Goal: Navigation & Orientation: Understand site structure

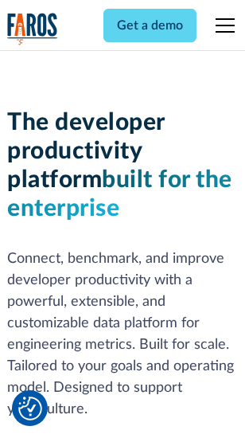
scroll to position [240, 0]
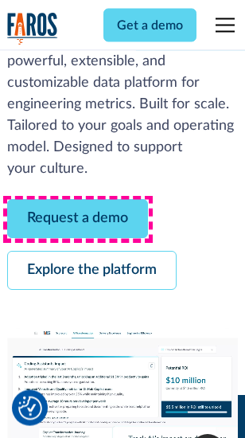
click at [78, 220] on link "Request a demo" at bounding box center [77, 219] width 141 height 39
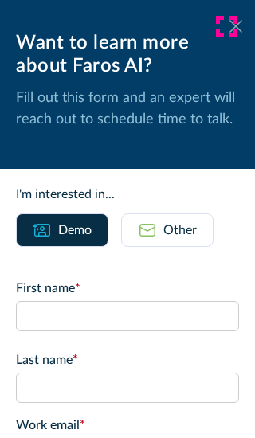
click at [229, 26] on icon at bounding box center [235, 26] width 13 height 12
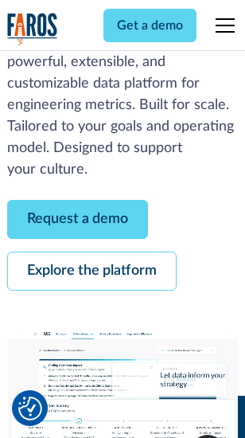
scroll to position [292, 0]
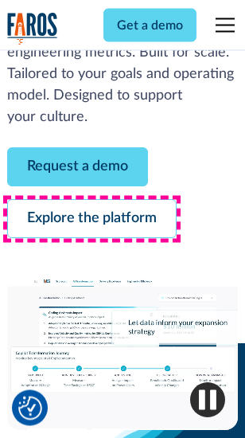
click at [92, 220] on link "Explore the platform" at bounding box center [92, 219] width 170 height 39
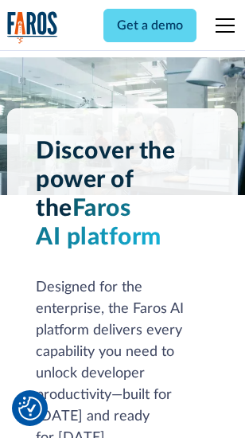
scroll to position [12141, 0]
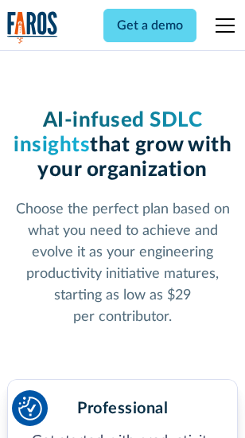
scroll to position [2531, 0]
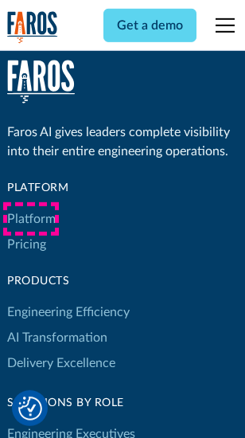
click at [31, 219] on link "Platform" at bounding box center [31, 218] width 49 height 25
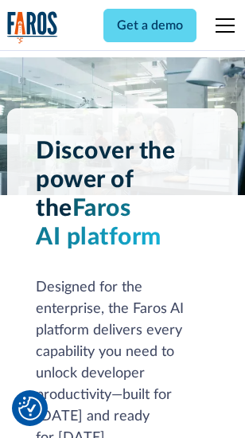
scroll to position [12652, 0]
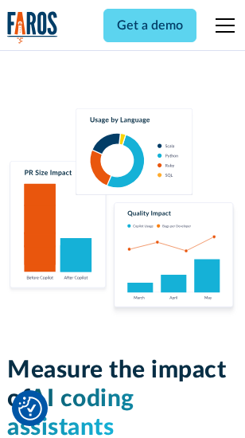
scroll to position [9951, 0]
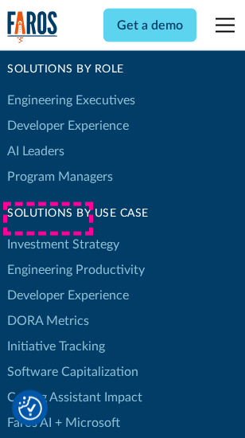
click at [48, 308] on link "DORA Metrics" at bounding box center [48, 320] width 82 height 25
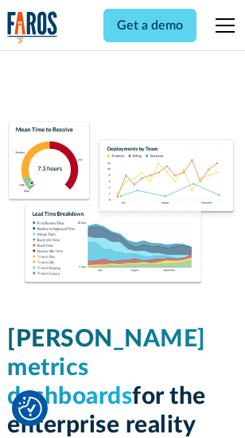
scroll to position [7059, 0]
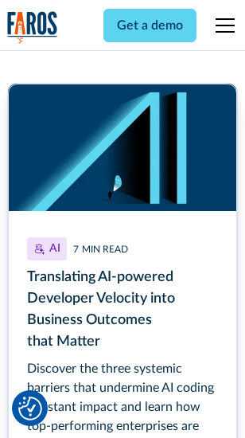
scroll to position [7218, 0]
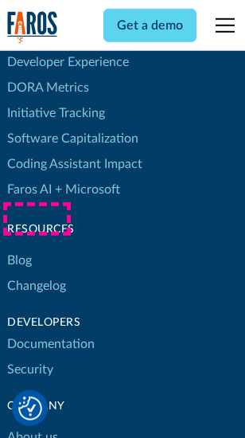
click at [37, 273] on link "Changelog" at bounding box center [36, 285] width 59 height 25
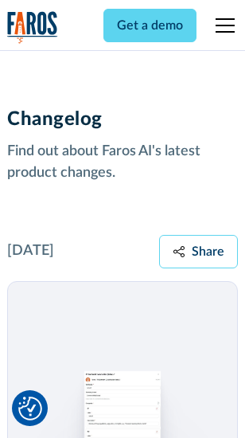
scroll to position [19540, 0]
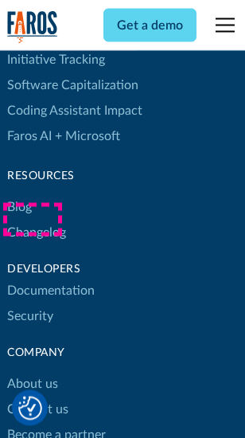
click at [32, 372] on link "About us" at bounding box center [32, 384] width 51 height 25
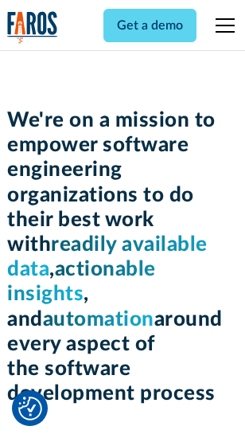
scroll to position [5515, 0]
